Goal: Task Accomplishment & Management: Use online tool/utility

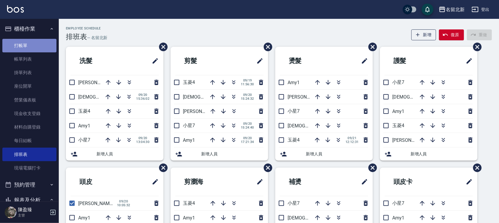
click at [36, 46] on link "打帳單" at bounding box center [29, 46] width 54 height 14
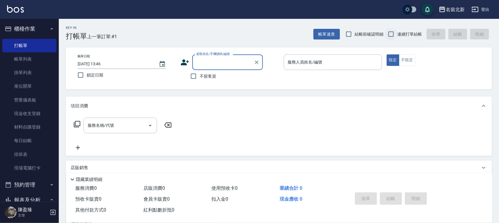
click at [390, 39] on input "連續打單結帳" at bounding box center [391, 34] width 12 height 12
checkbox input "true"
click at [196, 73] on input "不留客資" at bounding box center [193, 76] width 12 height 12
checkbox input "true"
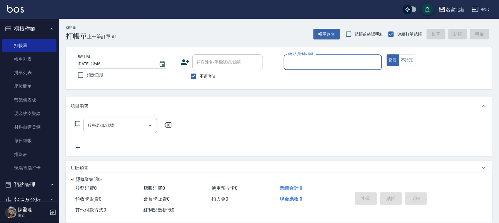
click at [308, 57] on input "服務人員姓名/編號" at bounding box center [332, 62] width 93 height 10
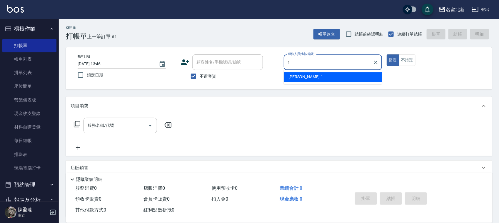
type input "[PERSON_NAME]-1"
type button "true"
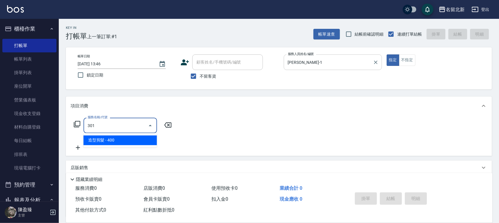
type input "造型剪髮(301)"
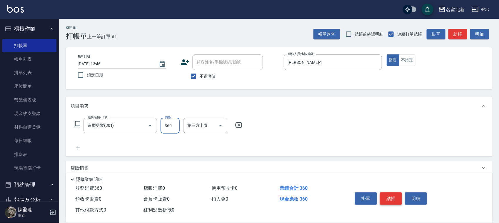
type input "360"
click at [389, 197] on button "結帳" at bounding box center [391, 198] width 22 height 12
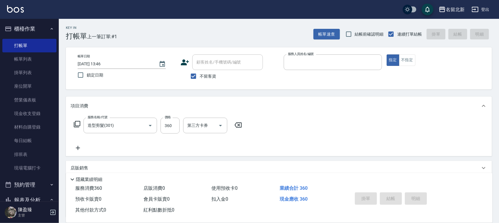
type input "1"
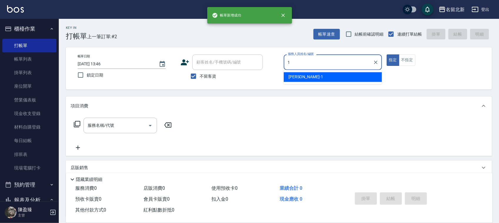
type input "[PERSON_NAME]-1"
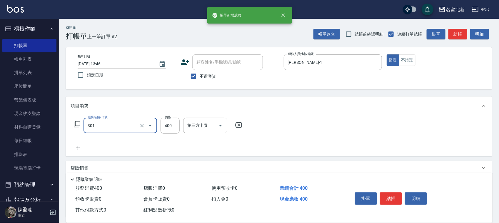
type input "造型剪髮(301)"
type input "700"
click at [389, 197] on button "結帳" at bounding box center [391, 198] width 22 height 12
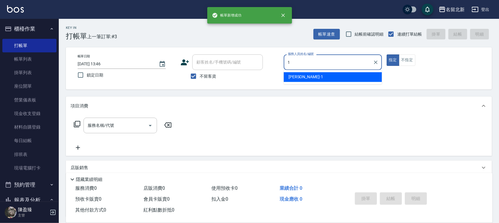
type input "[PERSON_NAME]-1"
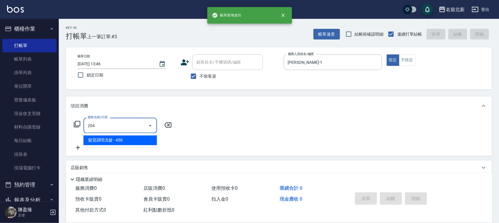
type input "髮質調理洗髮(204)"
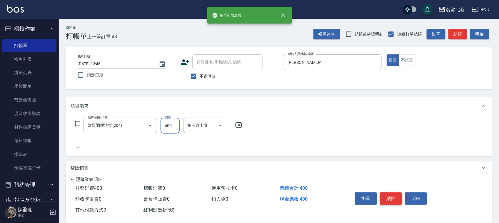
type input "400"
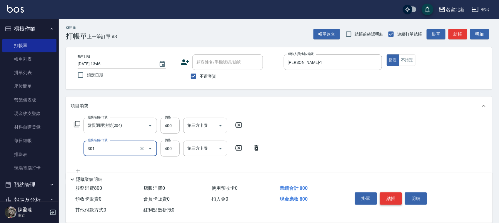
type input "造型剪髮(301)"
type input "360"
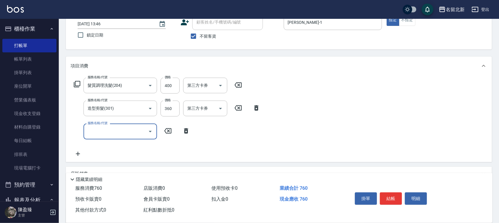
scroll to position [96, 0]
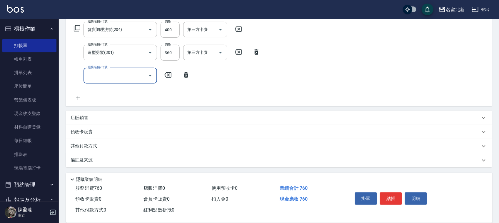
click at [107, 144] on div "其他付款方式" at bounding box center [275, 146] width 409 height 6
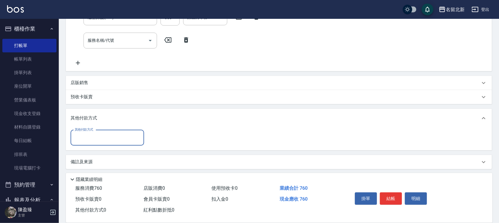
scroll to position [133, 0]
drag, startPoint x: 96, startPoint y: 135, endPoint x: 93, endPoint y: 139, distance: 4.8
click at [96, 135] on input "其他付款方式" at bounding box center [107, 136] width 68 height 10
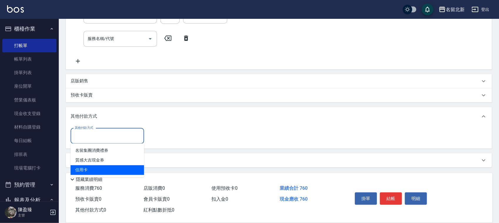
click at [81, 166] on span "信用卡" at bounding box center [107, 170] width 73 height 10
type input "信用卡"
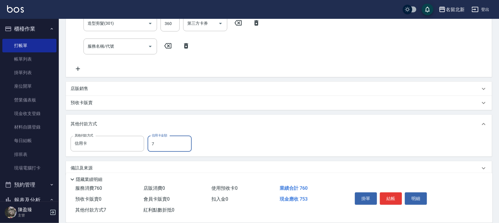
scroll to position [133, 0]
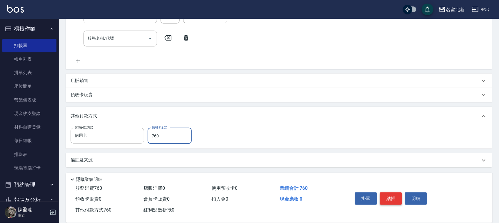
type input "760"
click at [383, 194] on button "結帳" at bounding box center [391, 198] width 22 height 12
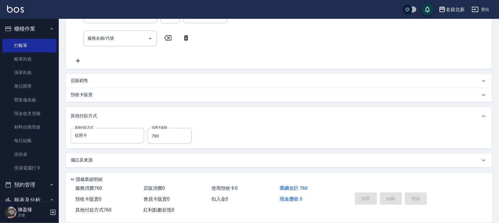
type input "[DATE] 13:53"
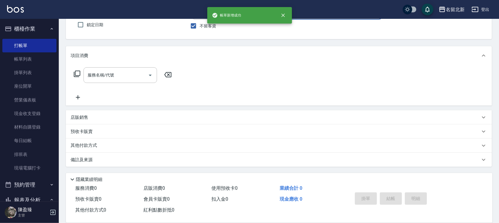
scroll to position [0, 0]
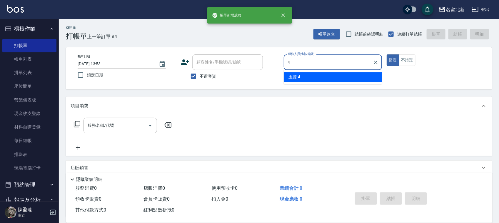
type input "玉菱-4"
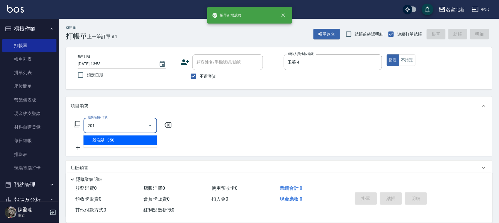
type input "一般洗髮(201)"
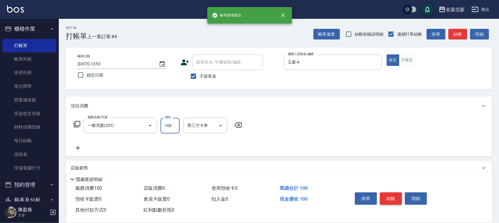
type input "100"
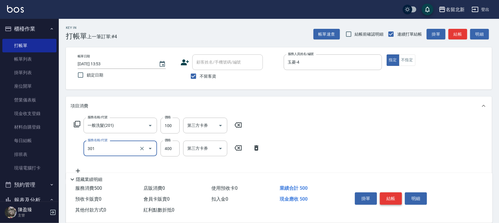
type input "造型剪髮(301)"
type input "380"
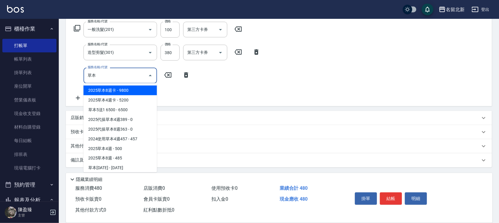
scroll to position [20, 0]
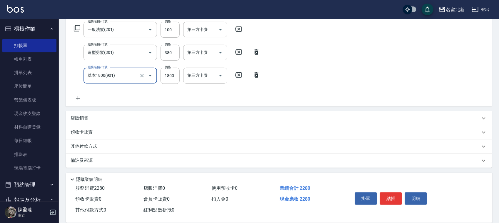
type input "草本1800(901)"
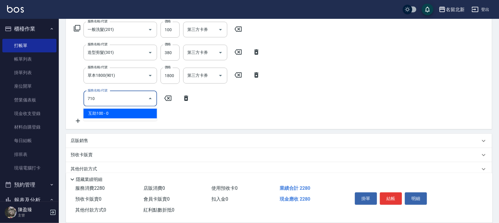
type input "互助100(710)"
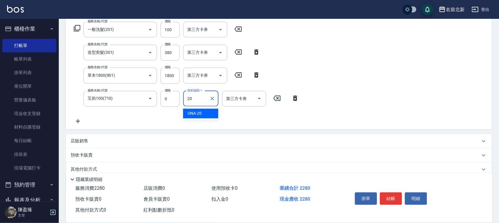
type input "UNA-20"
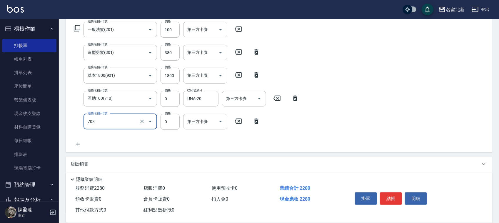
type input "洗髮.互助30(703)"
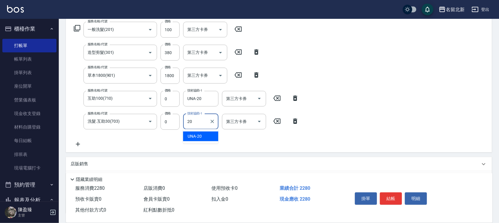
type input "UNA-20"
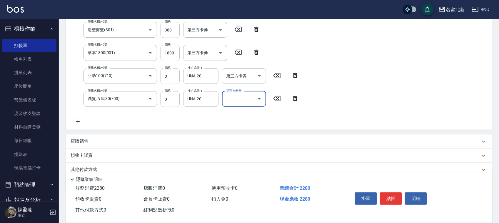
scroll to position [142, 0]
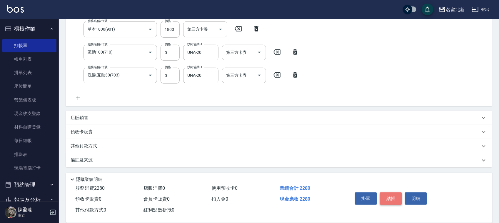
click at [394, 196] on button "結帳" at bounding box center [391, 198] width 22 height 12
type input "[DATE] 13:54"
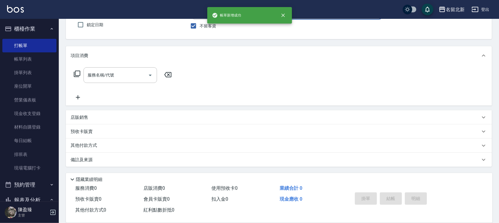
scroll to position [50, 0]
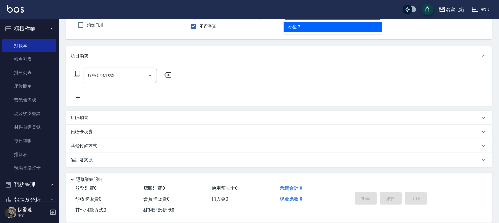
type input "小星-7"
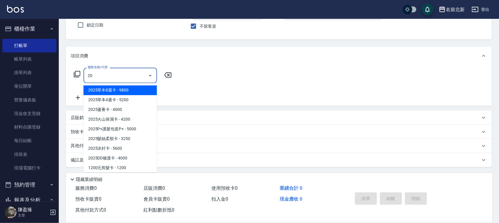
type input "209"
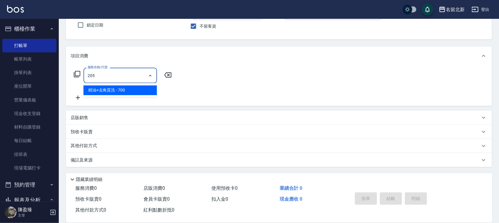
type input "精油+去角質洗(205)"
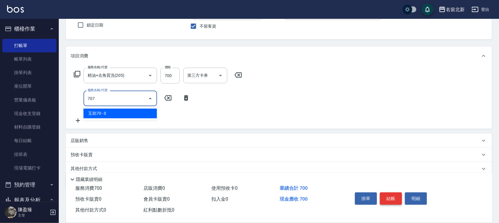
type input "互助70(707)"
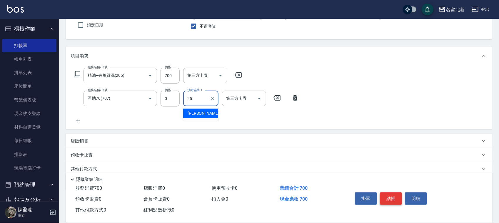
type input "禎禎-25"
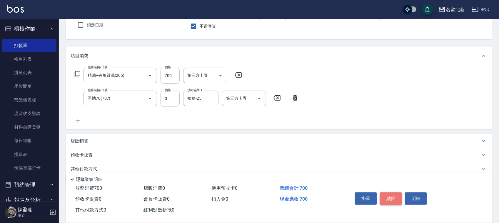
click at [394, 196] on button "結帳" at bounding box center [391, 198] width 22 height 12
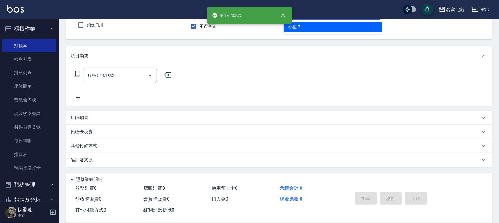
type input "小星-7"
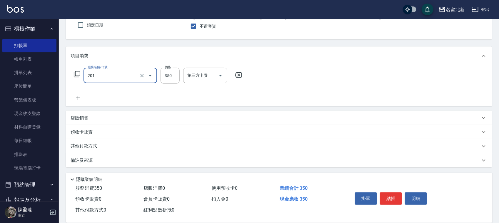
type input "一般洗髮(201)"
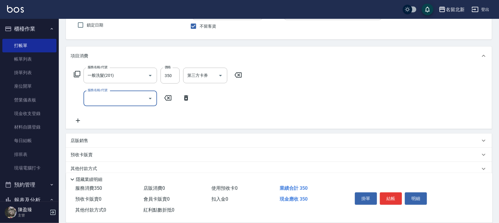
click at [394, 196] on button "結帳" at bounding box center [391, 198] width 22 height 12
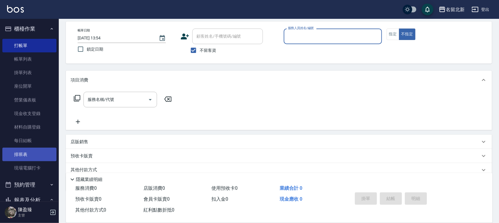
scroll to position [0, 0]
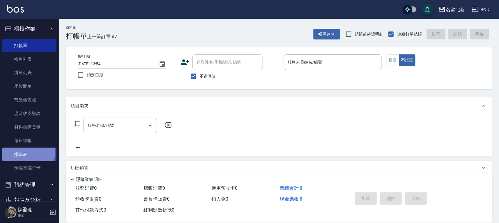
click at [18, 151] on link "排班表" at bounding box center [29, 154] width 54 height 14
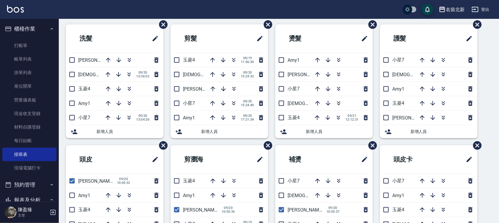
scroll to position [26, 0]
